Goal: Navigation & Orientation: Find specific page/section

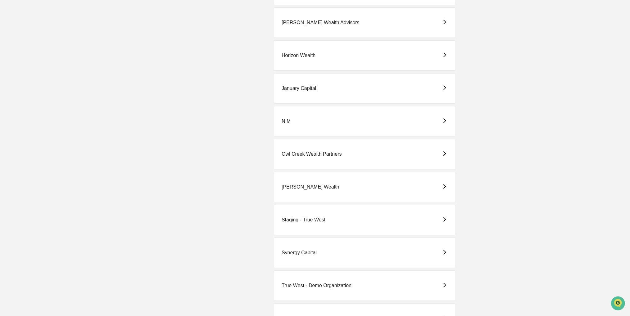
scroll to position [319, 0]
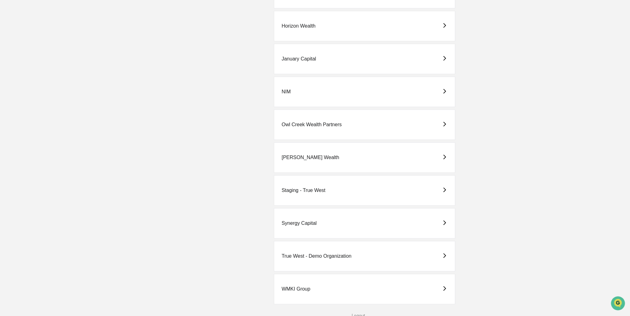
drag, startPoint x: 175, startPoint y: 124, endPoint x: 162, endPoint y: 120, distance: 12.9
click at [162, 120] on div "Owl Creek Wealth Partners" at bounding box center [358, 125] width 474 height 30
drag, startPoint x: 144, startPoint y: 133, endPoint x: 139, endPoint y: 135, distance: 5.6
click at [139, 135] on div "Owl Creek Wealth Partners" at bounding box center [358, 125] width 474 height 30
drag, startPoint x: 139, startPoint y: 135, endPoint x: 134, endPoint y: 136, distance: 4.4
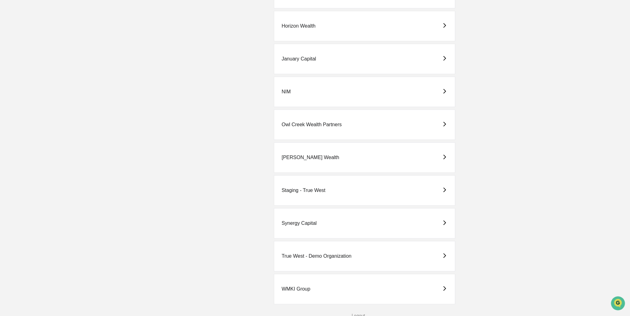
click at [134, 136] on div "Owl Creek Wealth Partners" at bounding box center [358, 125] width 474 height 30
drag, startPoint x: 147, startPoint y: 144, endPoint x: 135, endPoint y: 144, distance: 11.2
click at [135, 143] on div "[PERSON_NAME] Wealth" at bounding box center [358, 157] width 474 height 30
drag, startPoint x: 135, startPoint y: 144, endPoint x: 130, endPoint y: 147, distance: 6.5
click at [130, 144] on div "[PERSON_NAME] Wealth" at bounding box center [358, 157] width 474 height 30
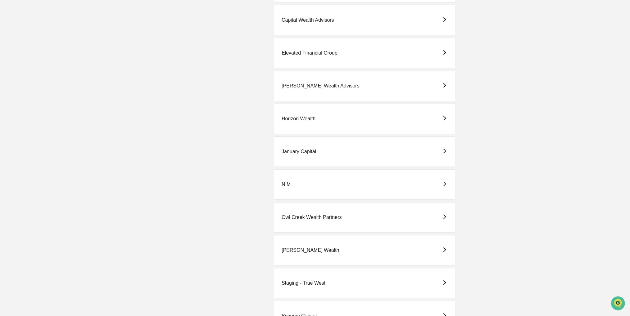
scroll to position [195, 0]
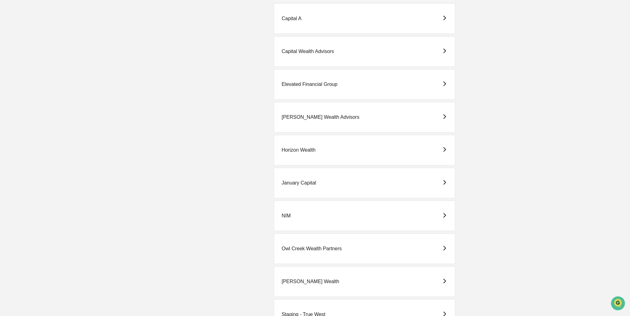
drag, startPoint x: 134, startPoint y: 149, endPoint x: 117, endPoint y: 139, distance: 19.5
click at [117, 139] on div "Client List Action Items Branding Choose an organization ​ ​ Abich Financial Se…" at bounding box center [311, 155] width 567 height 575
click at [328, 18] on div "Capital A" at bounding box center [364, 18] width 181 height 30
